Goal: Task Accomplishment & Management: Manage account settings

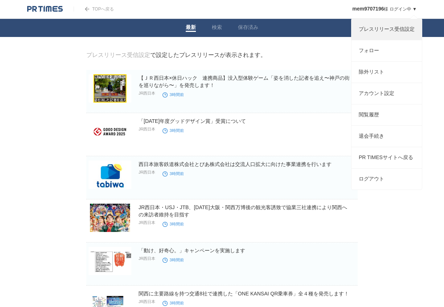
click at [398, 28] on link "プレスリリース受信設定" at bounding box center [386, 29] width 70 height 21
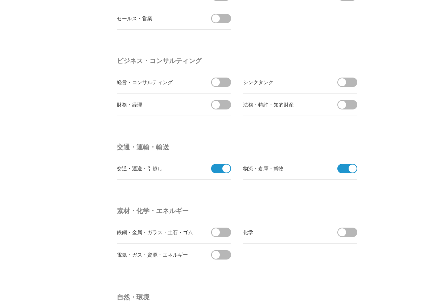
scroll to position [2030, 0]
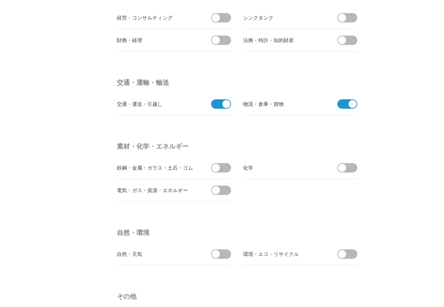
click at [346, 103] on span at bounding box center [344, 103] width 15 height 9
click at [0, 0] on input "checkbox" at bounding box center [0, 0] width 0 height 0
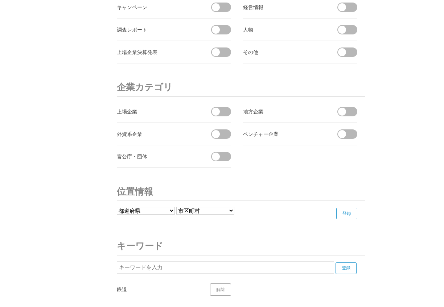
scroll to position [2542, 0]
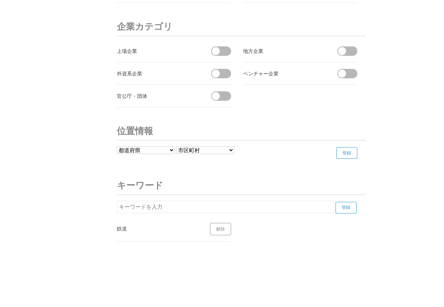
click at [351, 155] on input "登録" at bounding box center [346, 153] width 21 height 12
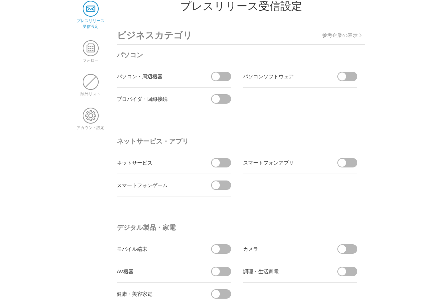
scroll to position [0, 0]
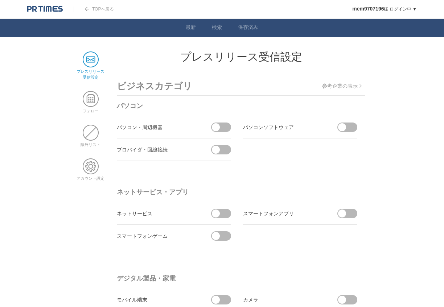
click at [104, 10] on link "TOPへ戻る" at bounding box center [94, 9] width 40 height 5
